Goal: Information Seeking & Learning: Learn about a topic

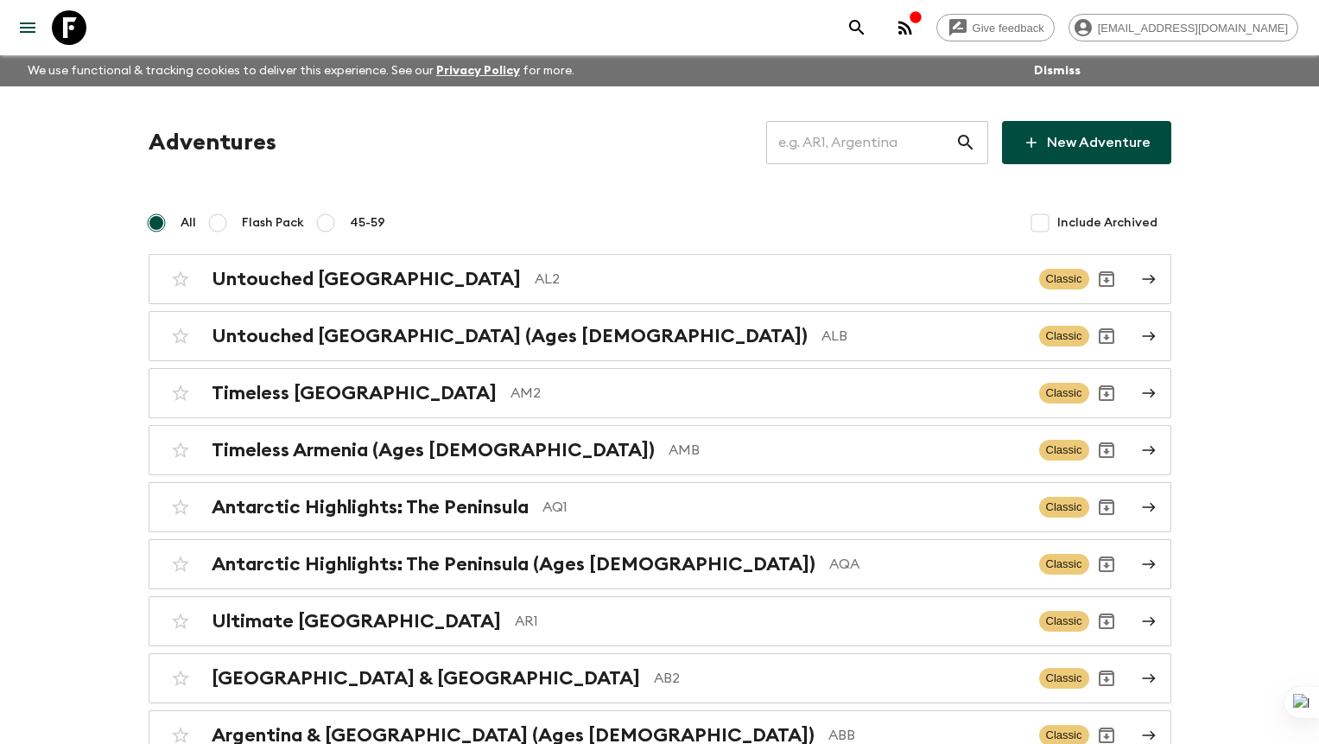
click at [880, 145] on input "text" at bounding box center [860, 142] width 189 height 48
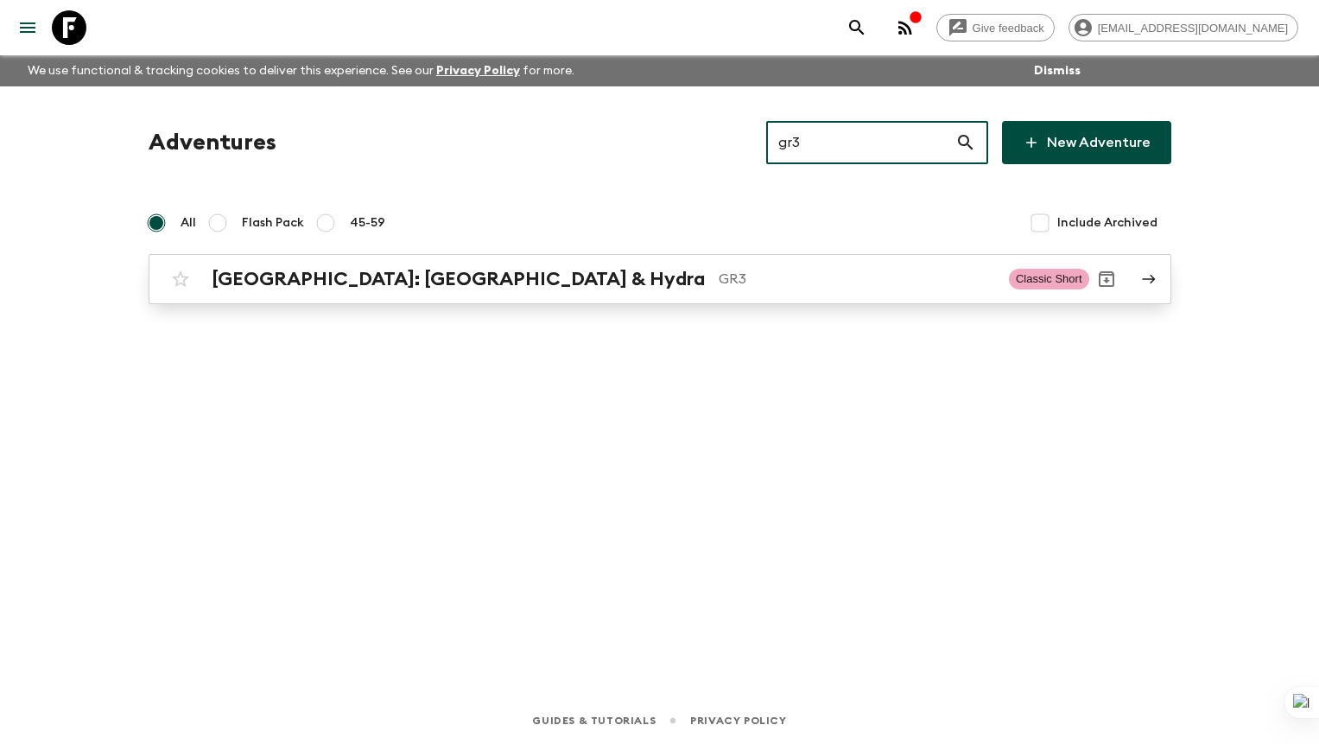
type input "gr3"
click at [719, 274] on p "GR3" at bounding box center [857, 279] width 276 height 21
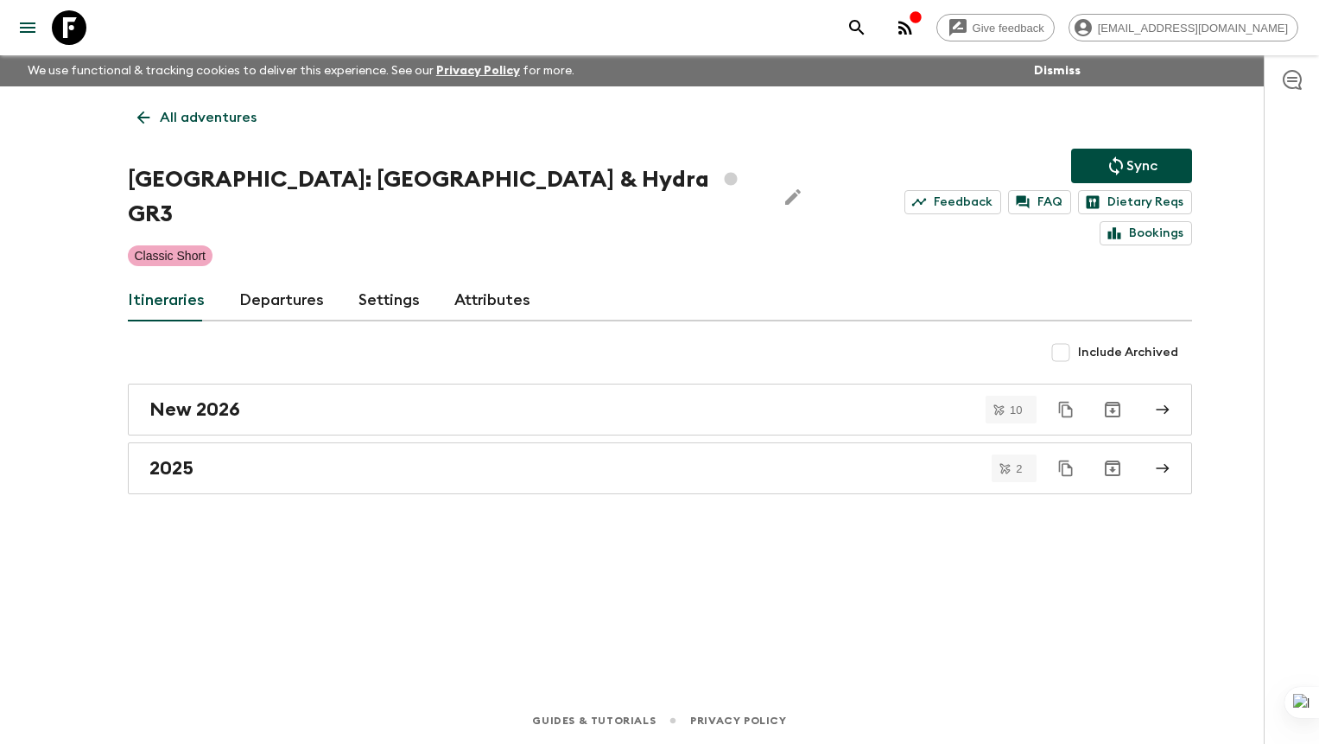
click at [284, 280] on link "Departures" at bounding box center [281, 300] width 85 height 41
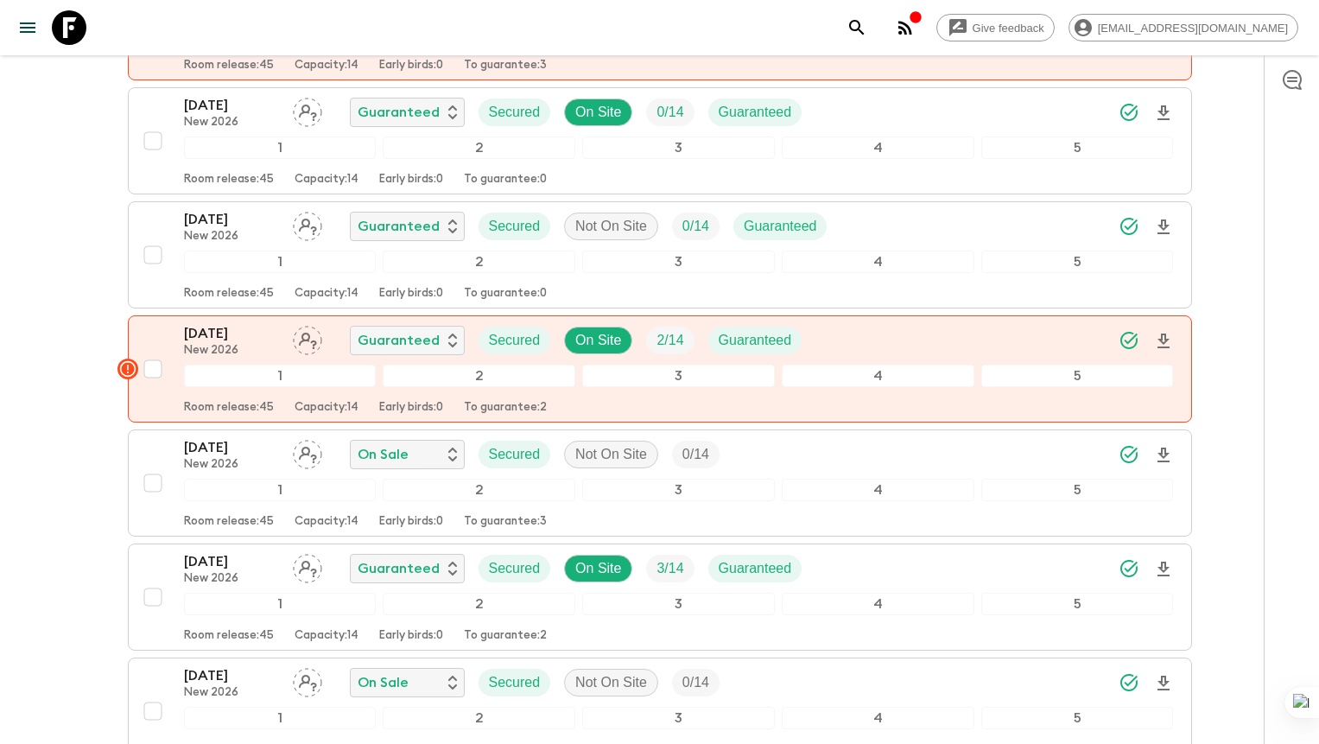
scroll to position [824, 0]
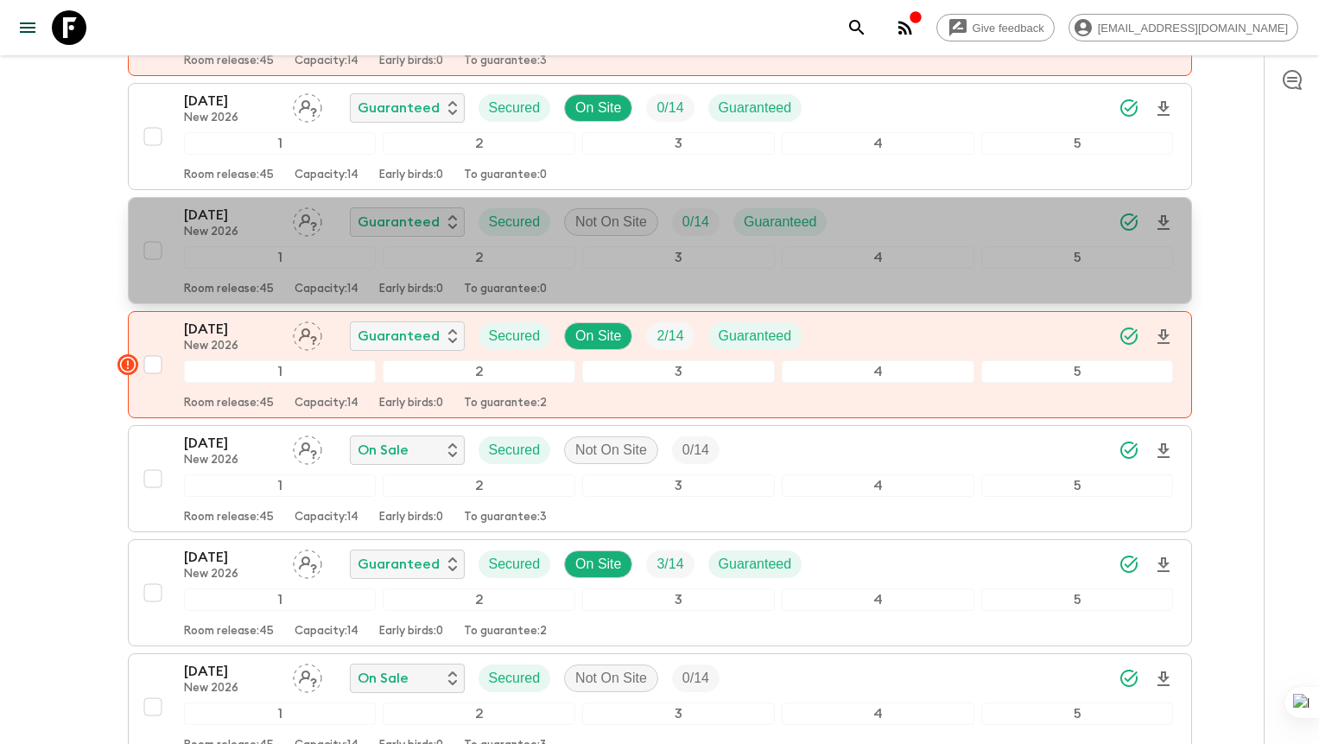
click at [887, 205] on div "[DATE] New 2026 Guaranteed Secured Not On Site 0 / 14 Guaranteed" at bounding box center [679, 222] width 990 height 35
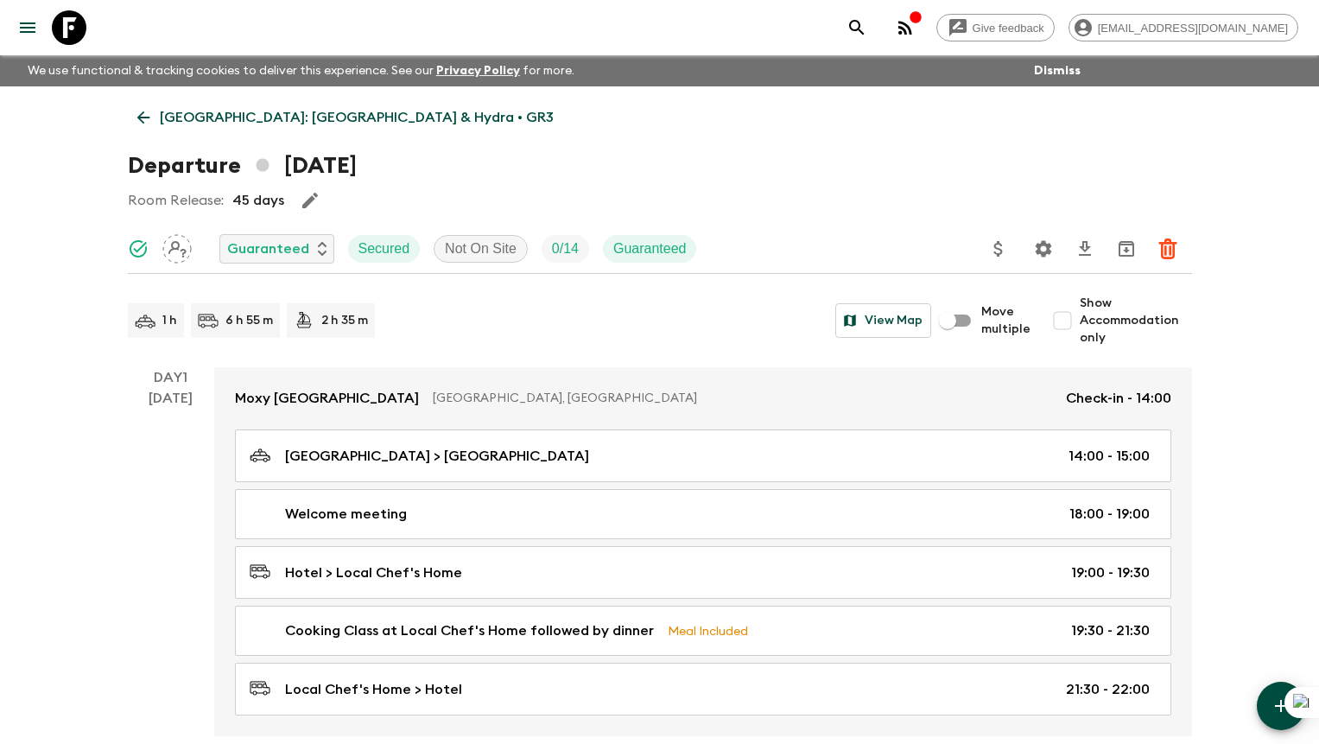
click at [1092, 314] on span "Show Accommodation only" at bounding box center [1136, 321] width 112 height 52
click at [1080, 314] on input "Show Accommodation only" at bounding box center [1062, 320] width 35 height 35
checkbox input "true"
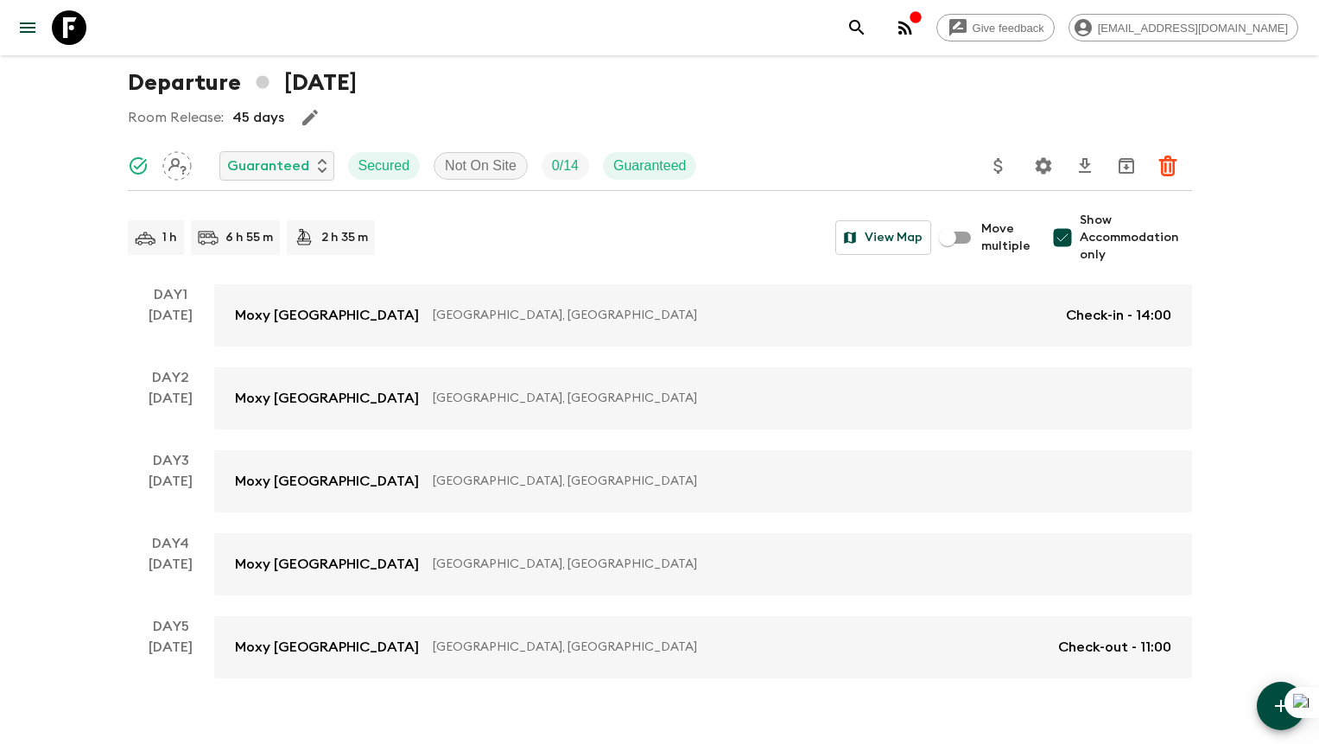
scroll to position [112, 0]
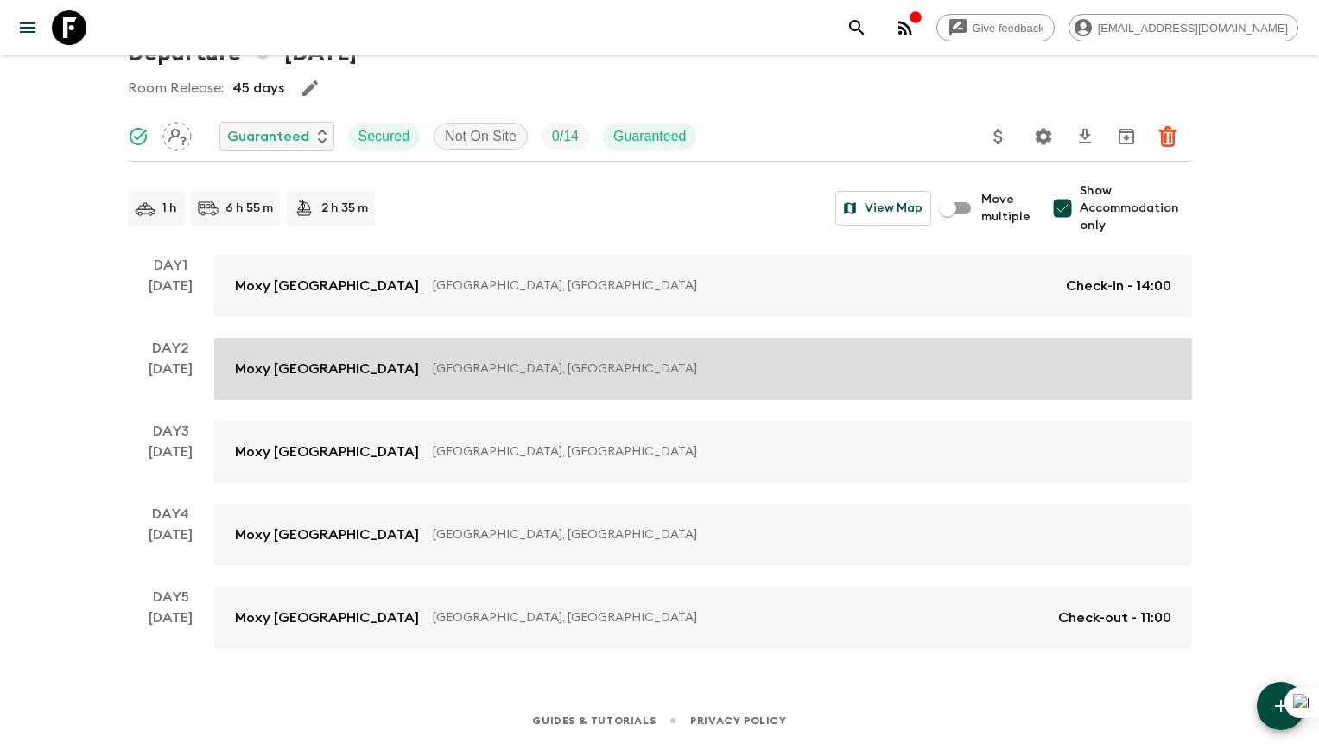
click at [515, 366] on p "[GEOGRAPHIC_DATA], [GEOGRAPHIC_DATA]" at bounding box center [795, 368] width 725 height 17
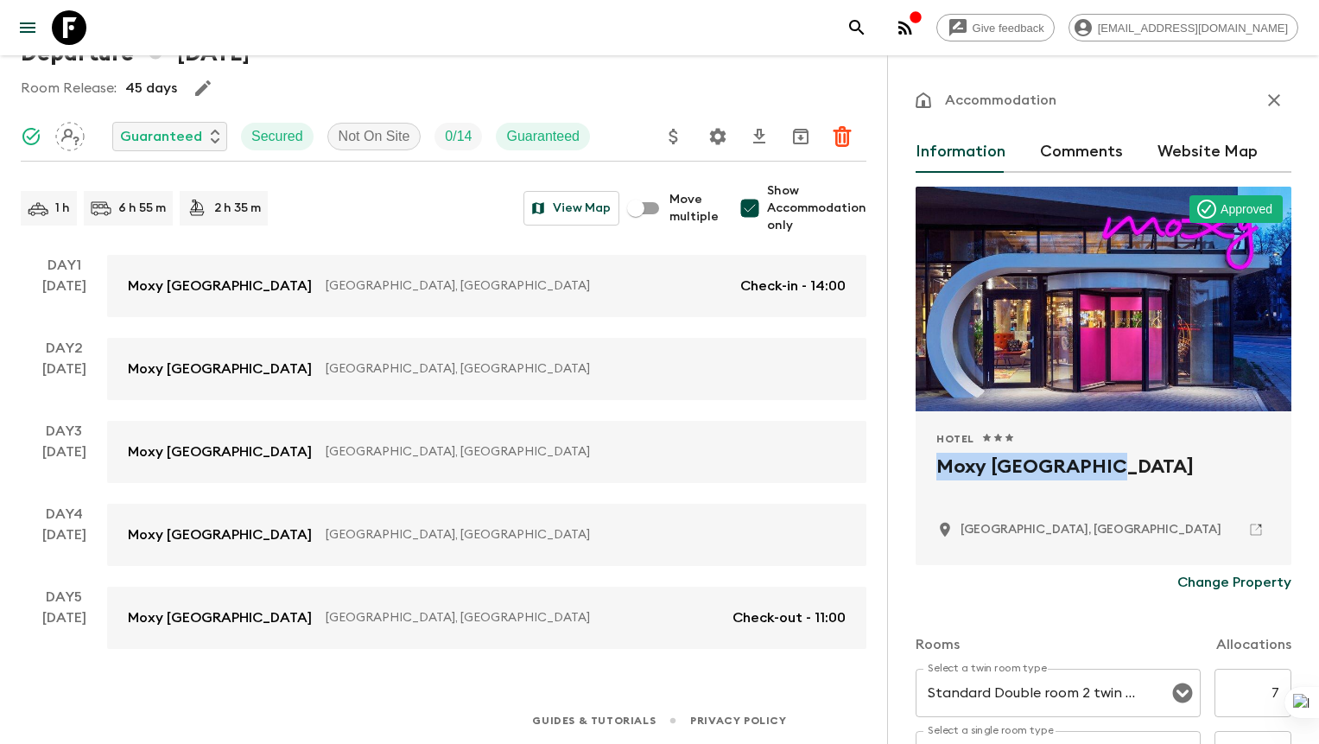
drag, startPoint x: 1124, startPoint y: 464, endPoint x: 932, endPoint y: 464, distance: 191.8
click at [932, 464] on div "Hotel 1 Star 2 Stars 3 Stars 4 Stars 5 Stars Moxy [GEOGRAPHIC_DATA] [GEOGRAPHIC…" at bounding box center [1104, 488] width 376 height 154
copy h2 "Moxy [GEOGRAPHIC_DATA]"
